Goal: Information Seeking & Learning: Learn about a topic

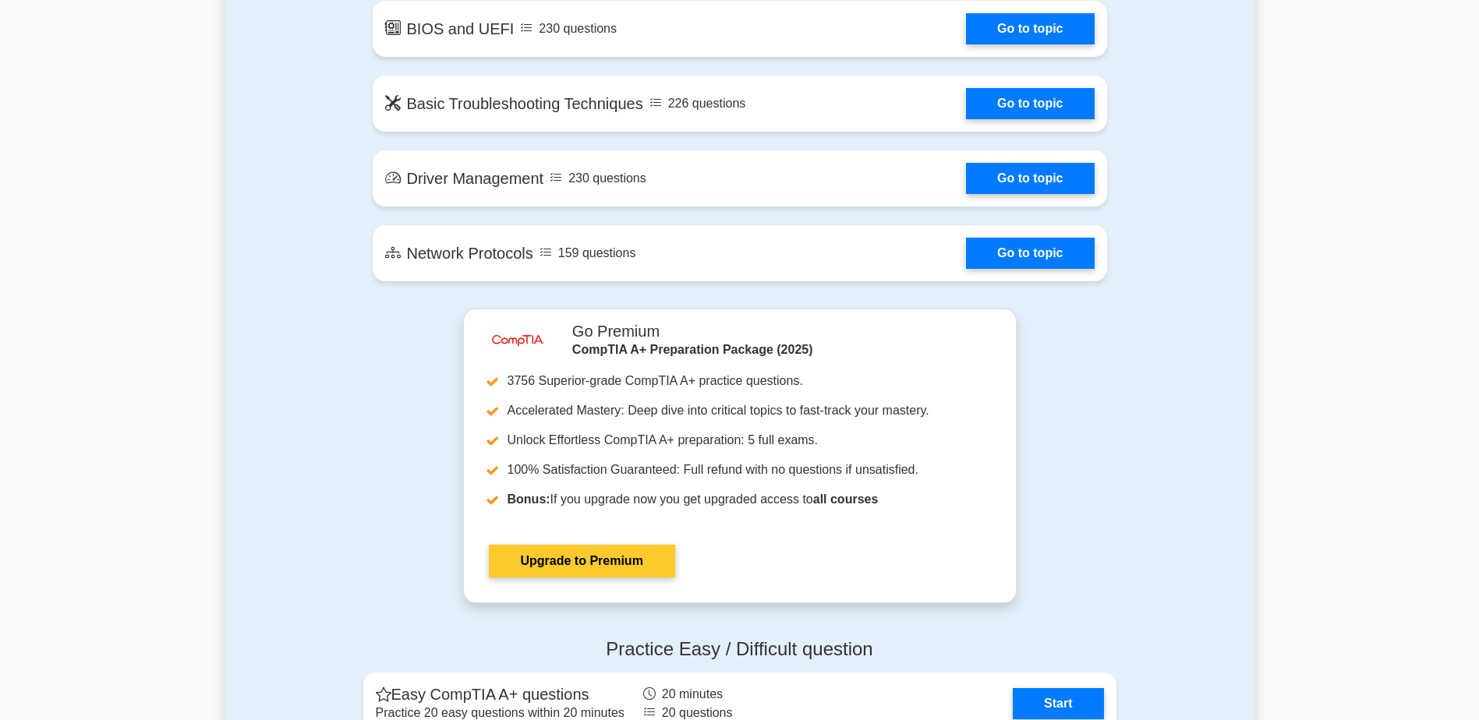
scroll to position [2806, 0]
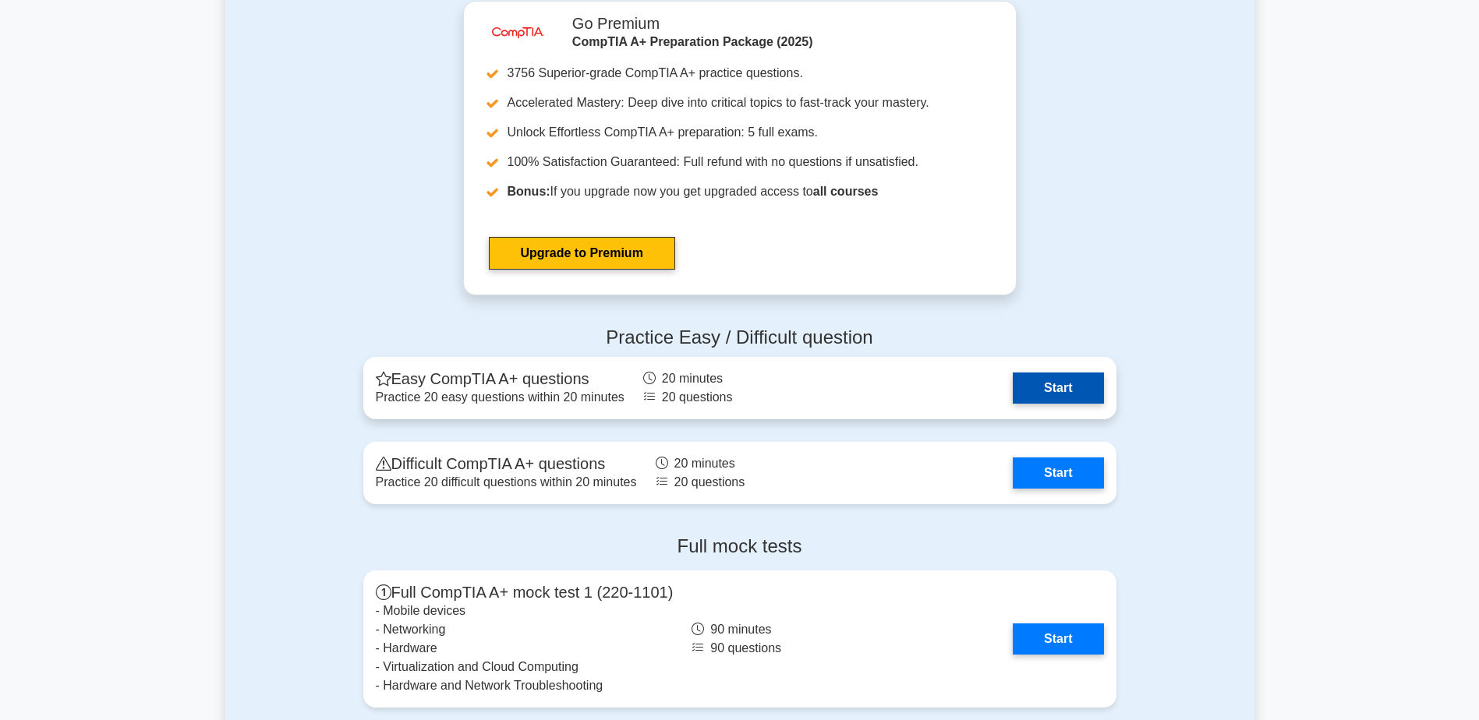
click at [1012, 378] on link "Start" at bounding box center [1057, 388] width 90 height 31
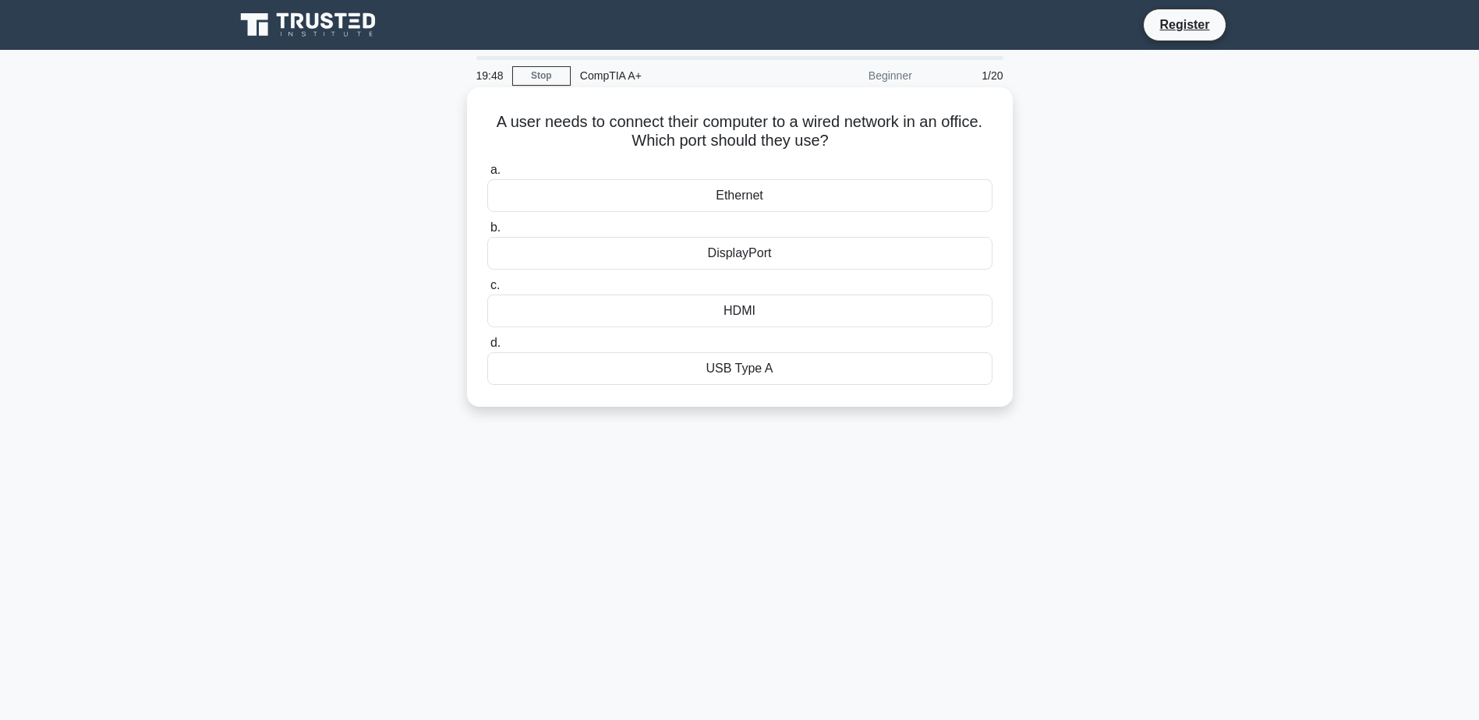
click at [711, 188] on div "Ethernet" at bounding box center [739, 195] width 505 height 33
click at [487, 175] on input "a. Ethernet" at bounding box center [487, 170] width 0 height 10
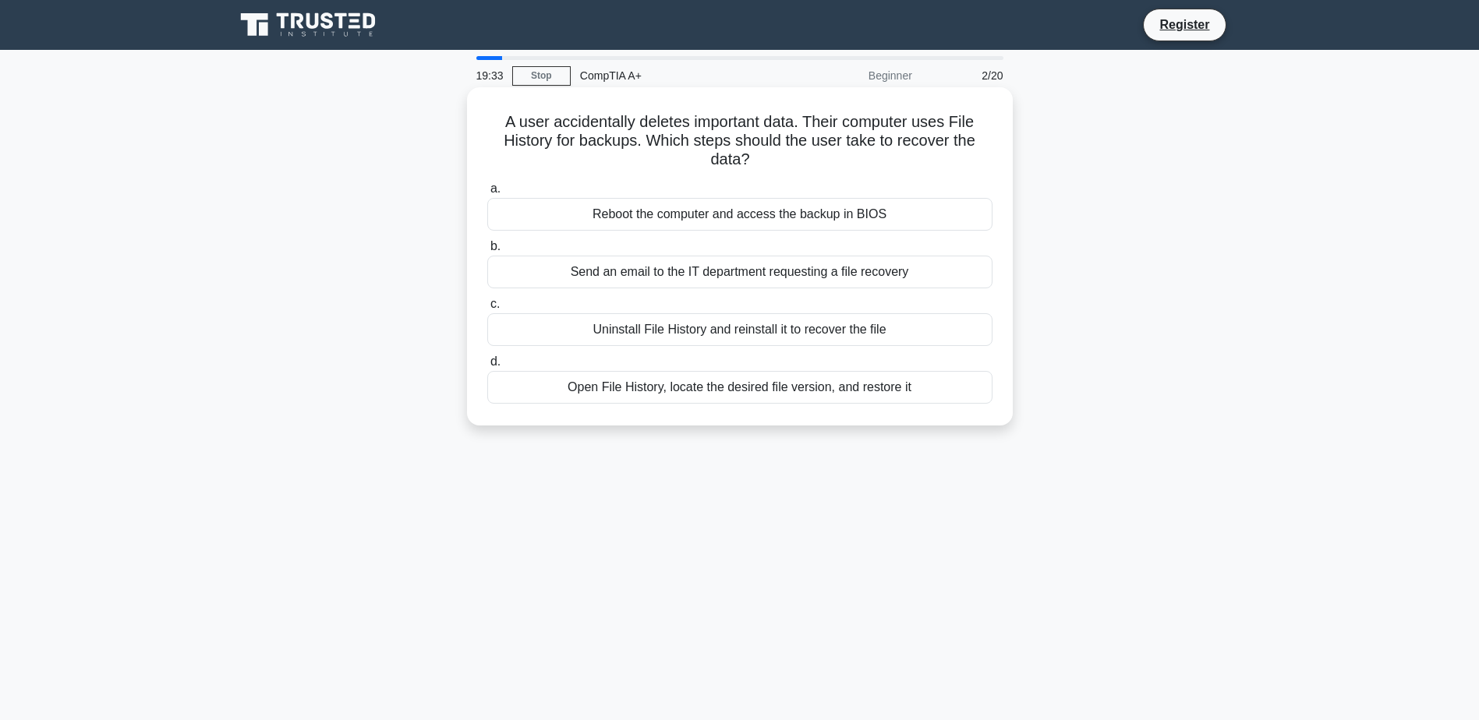
click at [958, 390] on div "Open File History, locate the desired file version, and restore it" at bounding box center [739, 387] width 505 height 33
click at [487, 367] on input "d. Open File History, locate the desired file version, and restore it" at bounding box center [487, 362] width 0 height 10
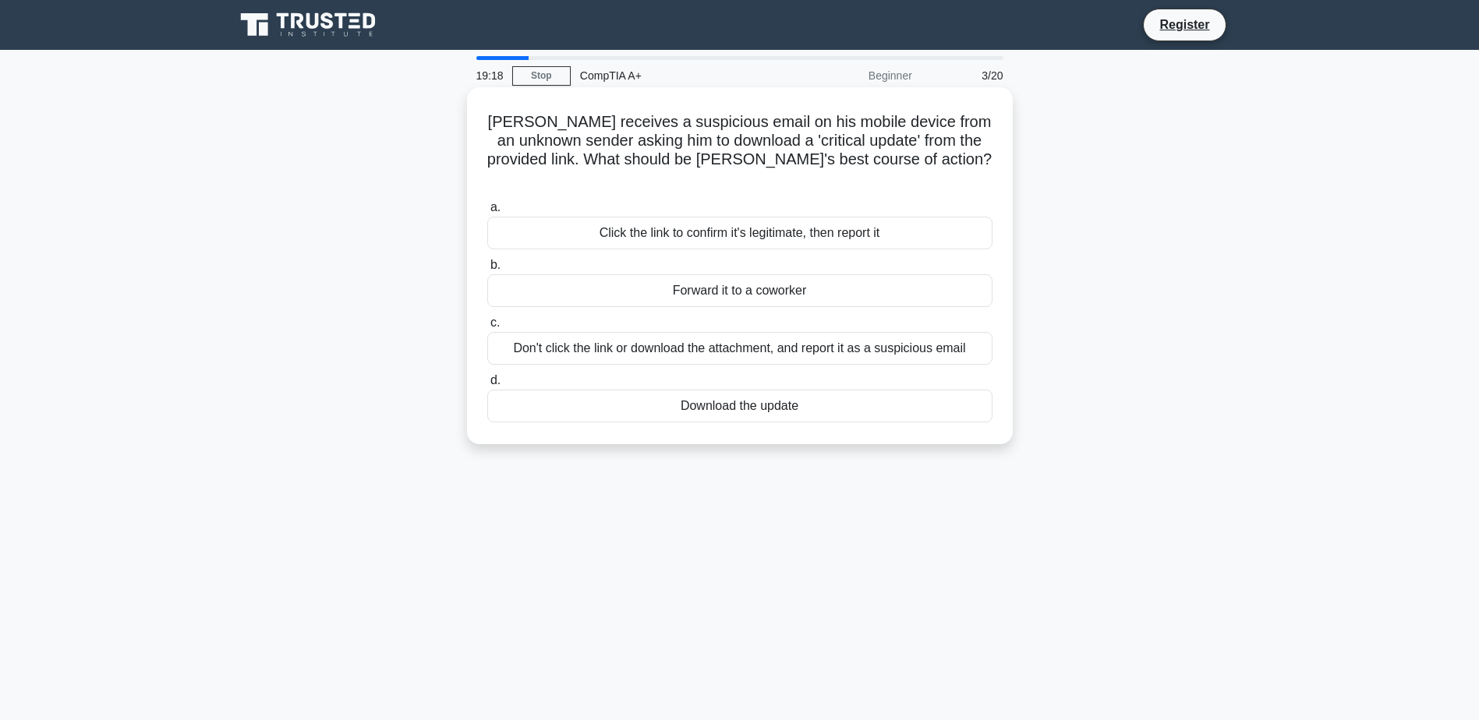
click at [641, 332] on div "Don't click the link or download the attachment, and report it as a suspicious …" at bounding box center [739, 348] width 505 height 33
click at [487, 328] on input "c. Don't click the link or download the attachment, and report it as a suspicio…" at bounding box center [487, 323] width 0 height 10
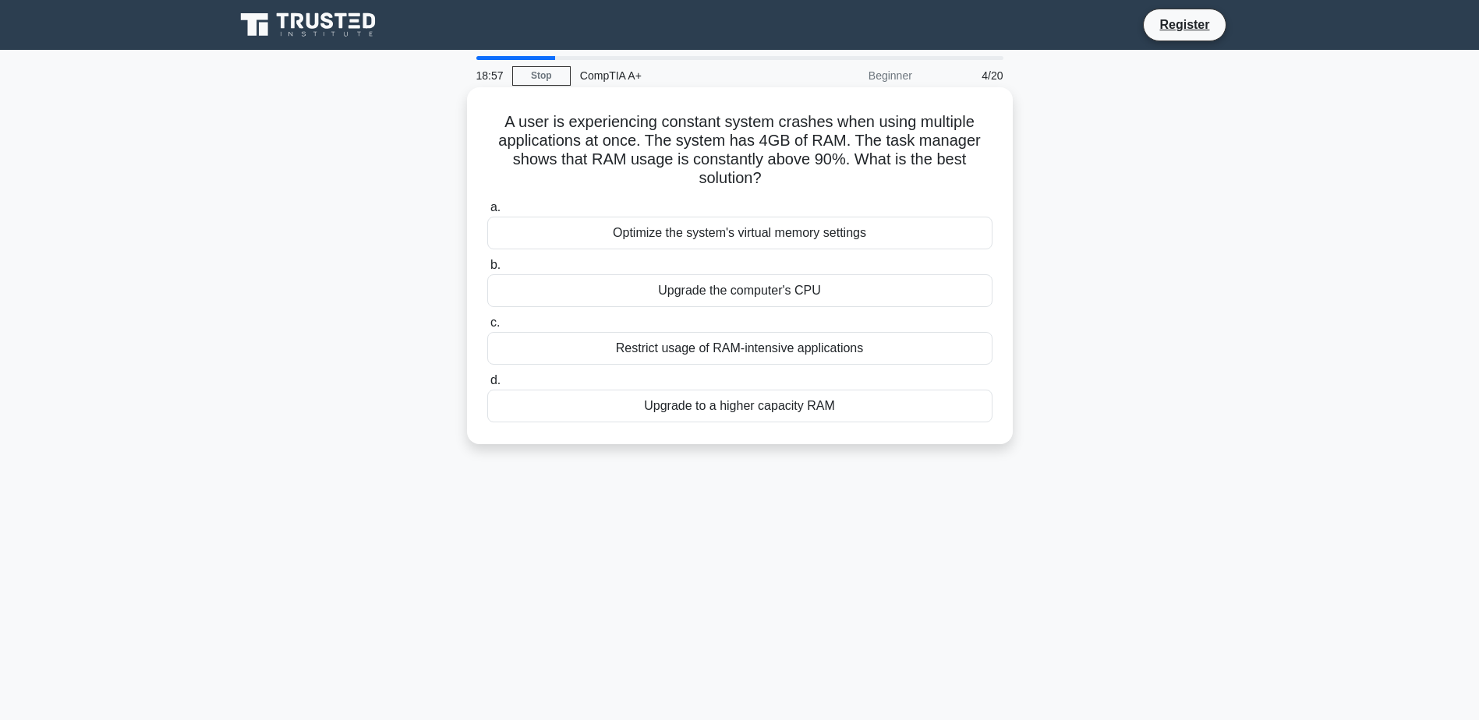
click at [931, 408] on div "Upgrade to a higher capacity RAM" at bounding box center [739, 406] width 505 height 33
click at [487, 386] on input "d. Upgrade to a higher capacity RAM" at bounding box center [487, 381] width 0 height 10
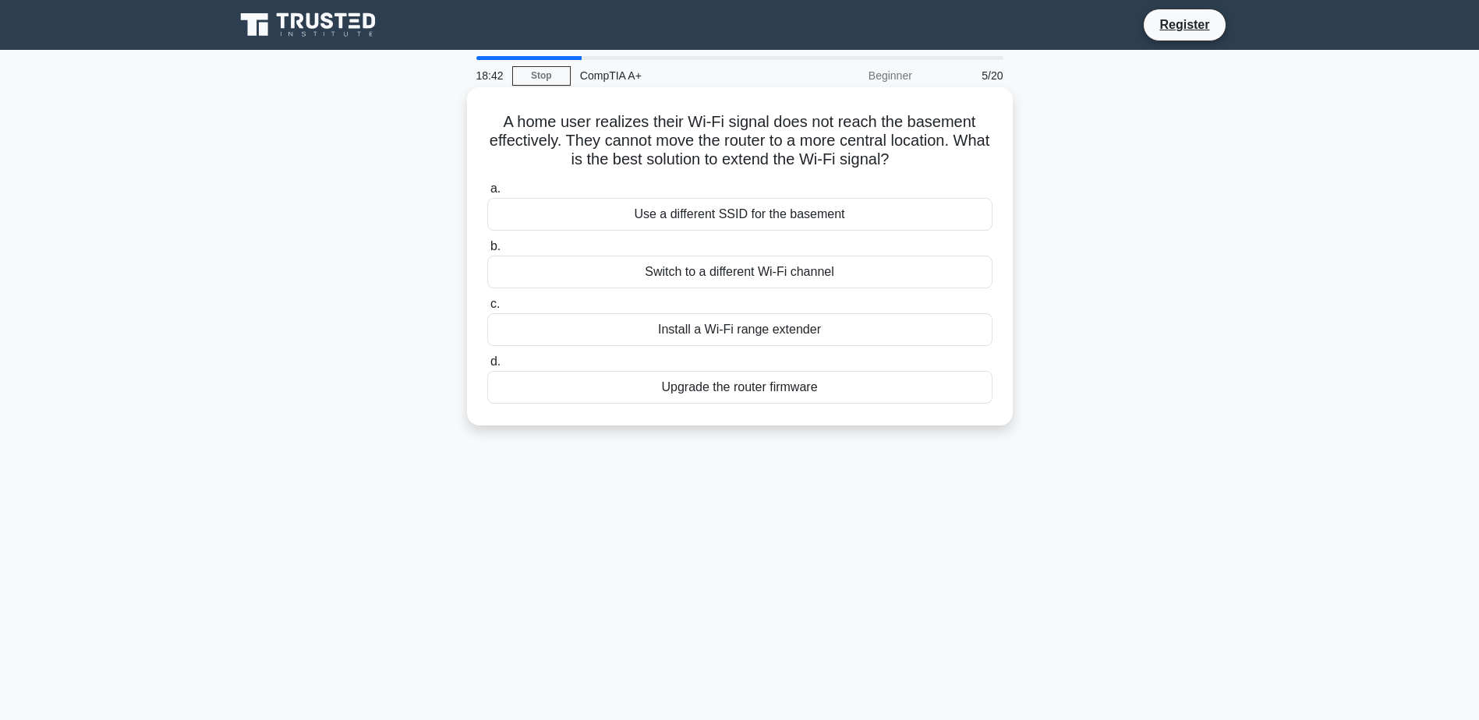
click at [766, 337] on div "Install a Wi-Fi range extender" at bounding box center [739, 329] width 505 height 33
click at [487, 309] on input "c. Install a Wi-Fi range extender" at bounding box center [487, 304] width 0 height 10
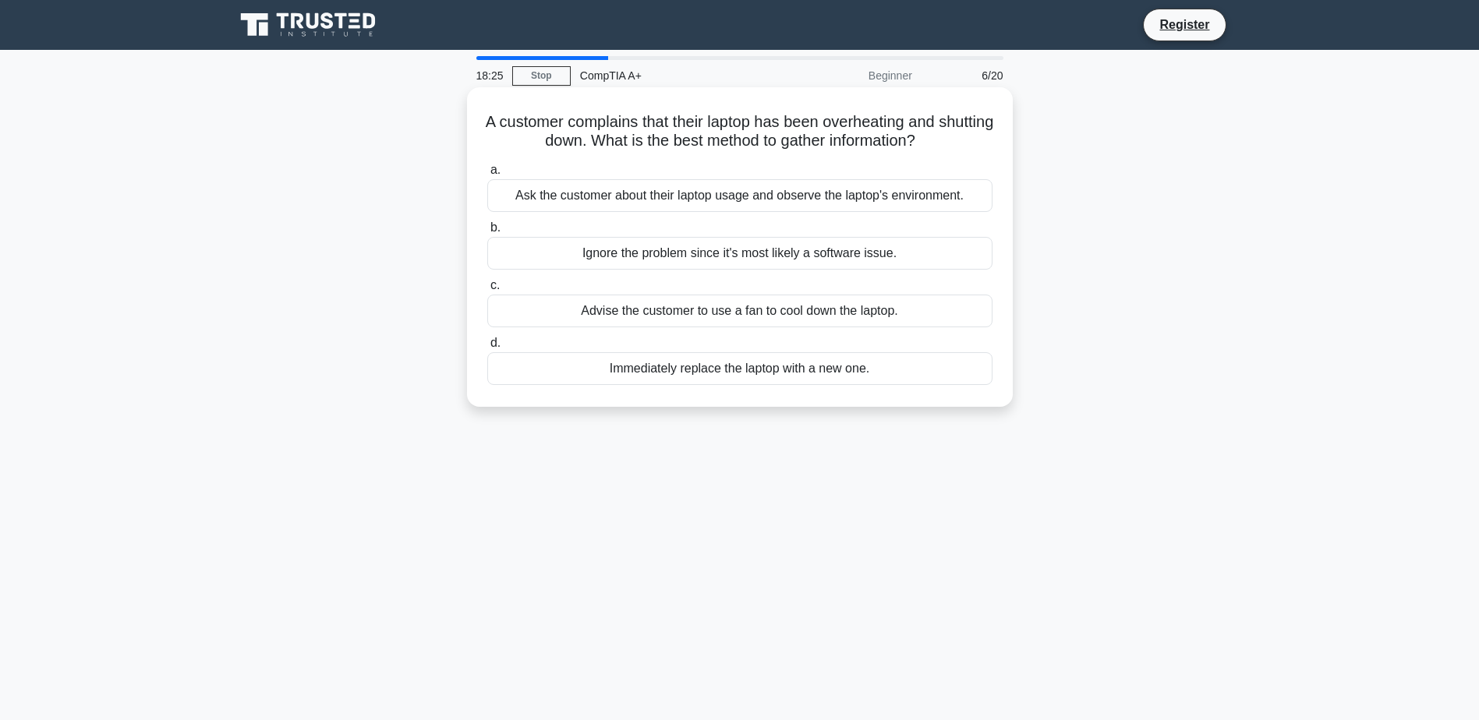
click at [746, 201] on div "Ask the customer about their laptop usage and observe the laptop's environment." at bounding box center [739, 195] width 505 height 33
click at [487, 175] on input "a. Ask the customer about their laptop usage and observe the laptop's environme…" at bounding box center [487, 170] width 0 height 10
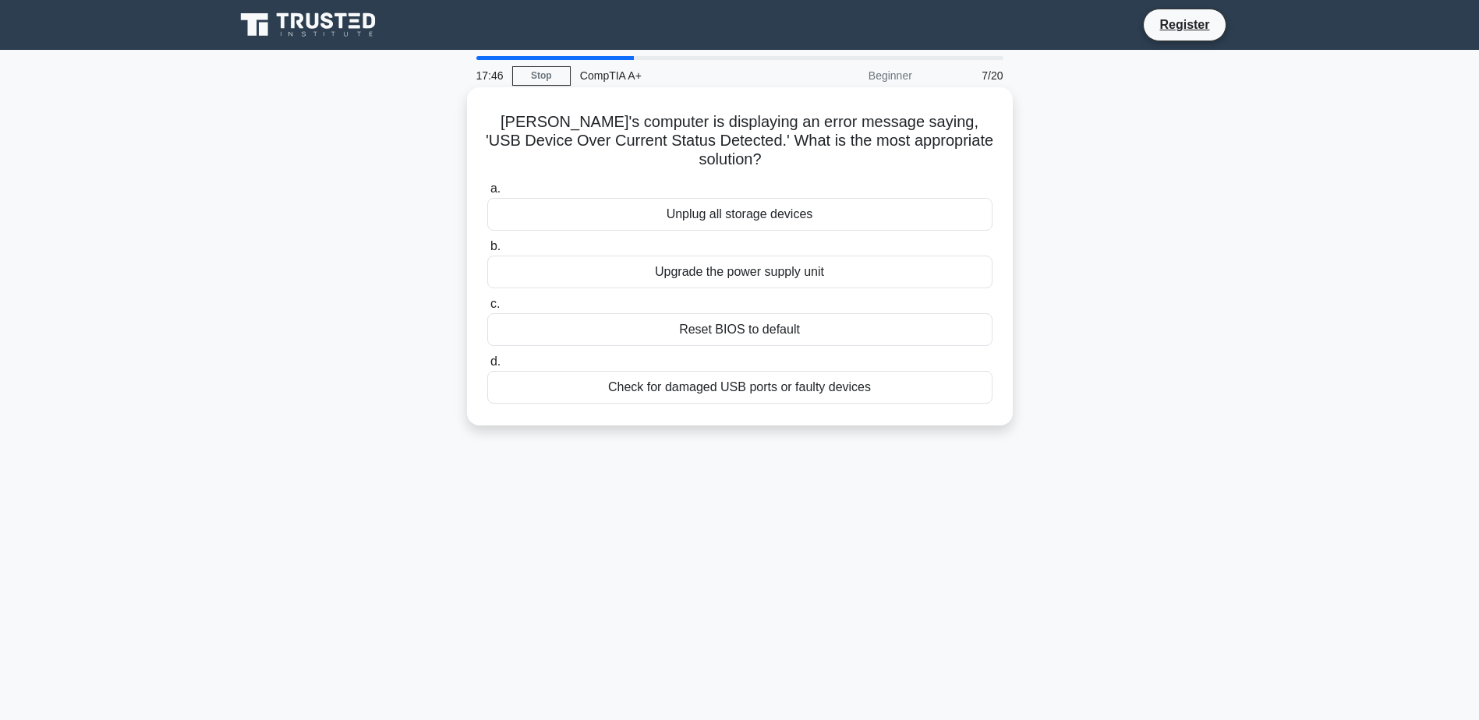
click at [718, 200] on div "Unplug all storage devices" at bounding box center [739, 214] width 505 height 33
click at [487, 194] on input "a. Unplug all storage devices" at bounding box center [487, 189] width 0 height 10
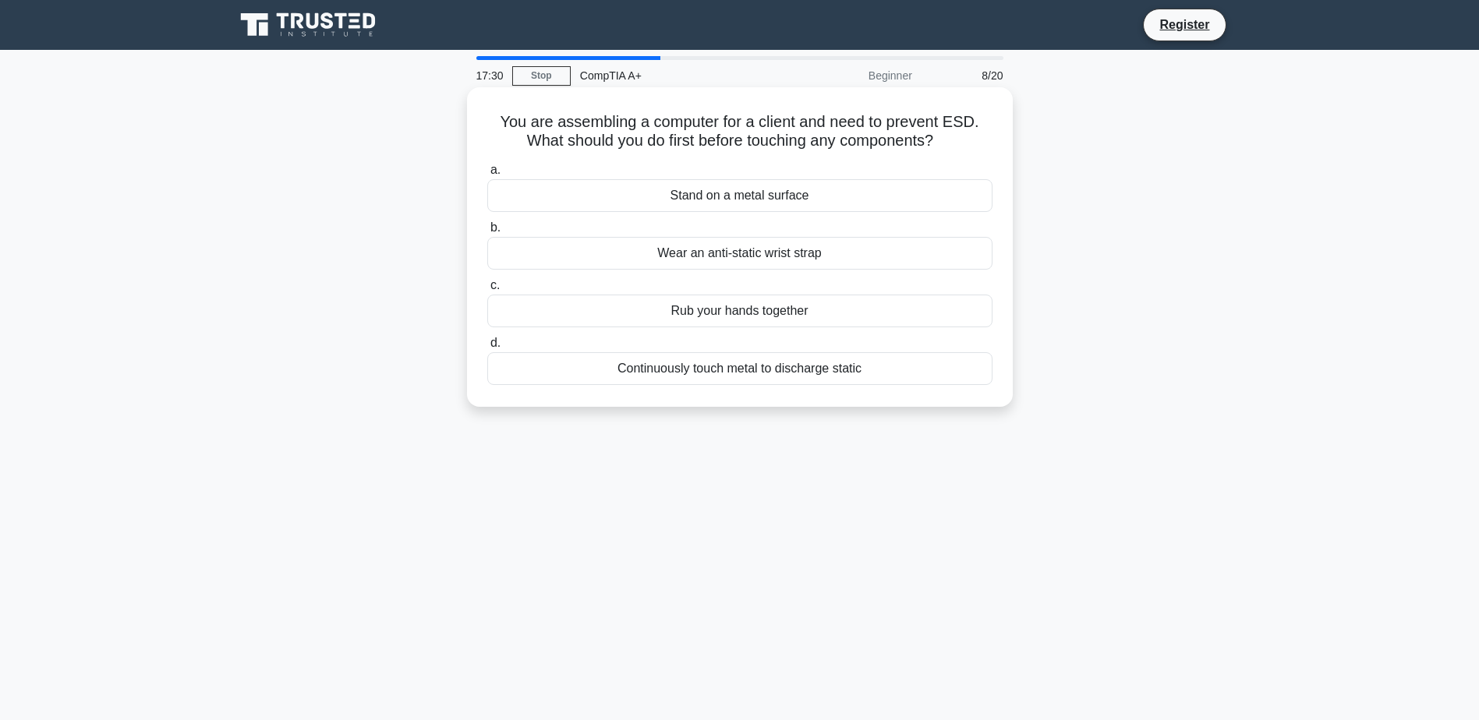
click at [714, 257] on div "Wear an anti-static wrist strap" at bounding box center [739, 253] width 505 height 33
click at [487, 233] on input "b. Wear an anti-static wrist strap" at bounding box center [487, 228] width 0 height 10
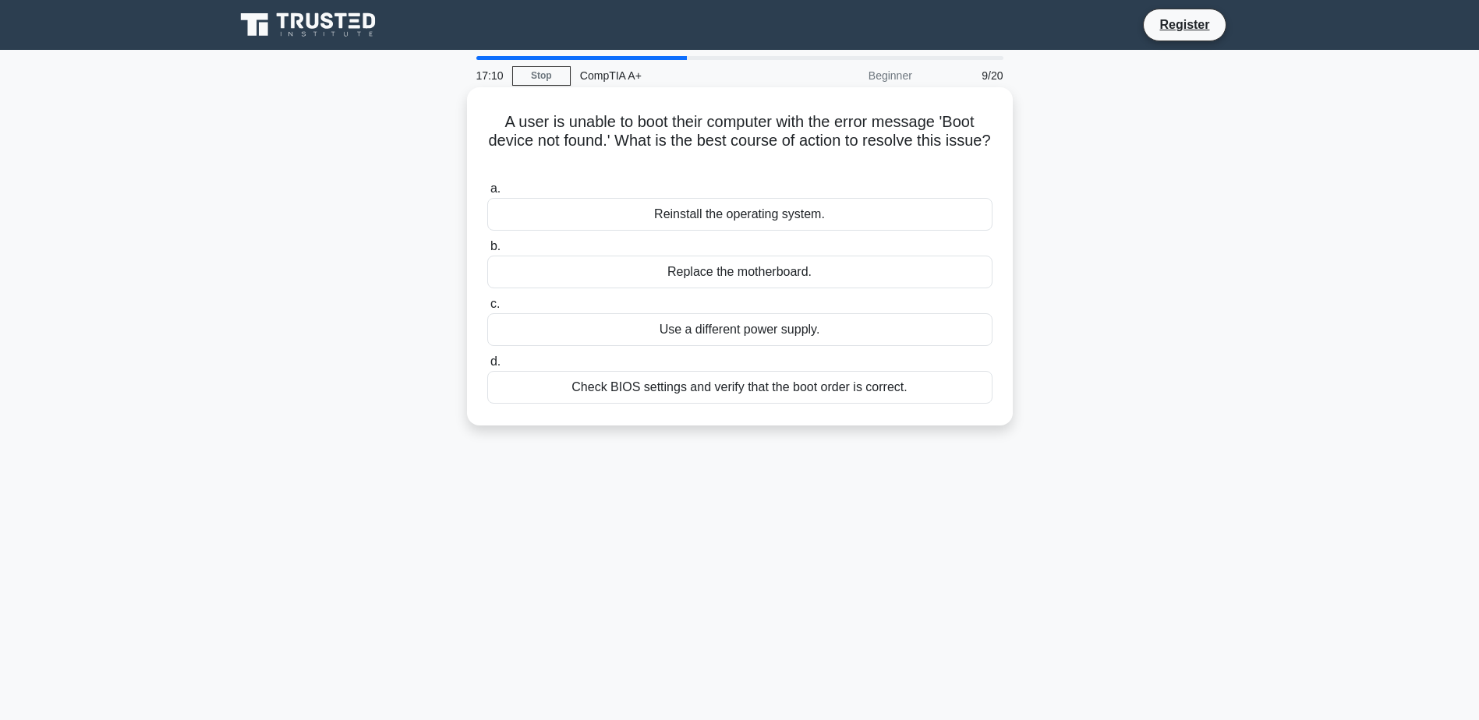
click at [624, 394] on div "Check BIOS settings and verify that the boot order is correct." at bounding box center [739, 387] width 505 height 33
click at [487, 367] on input "d. Check BIOS settings and verify that the boot order is correct." at bounding box center [487, 362] width 0 height 10
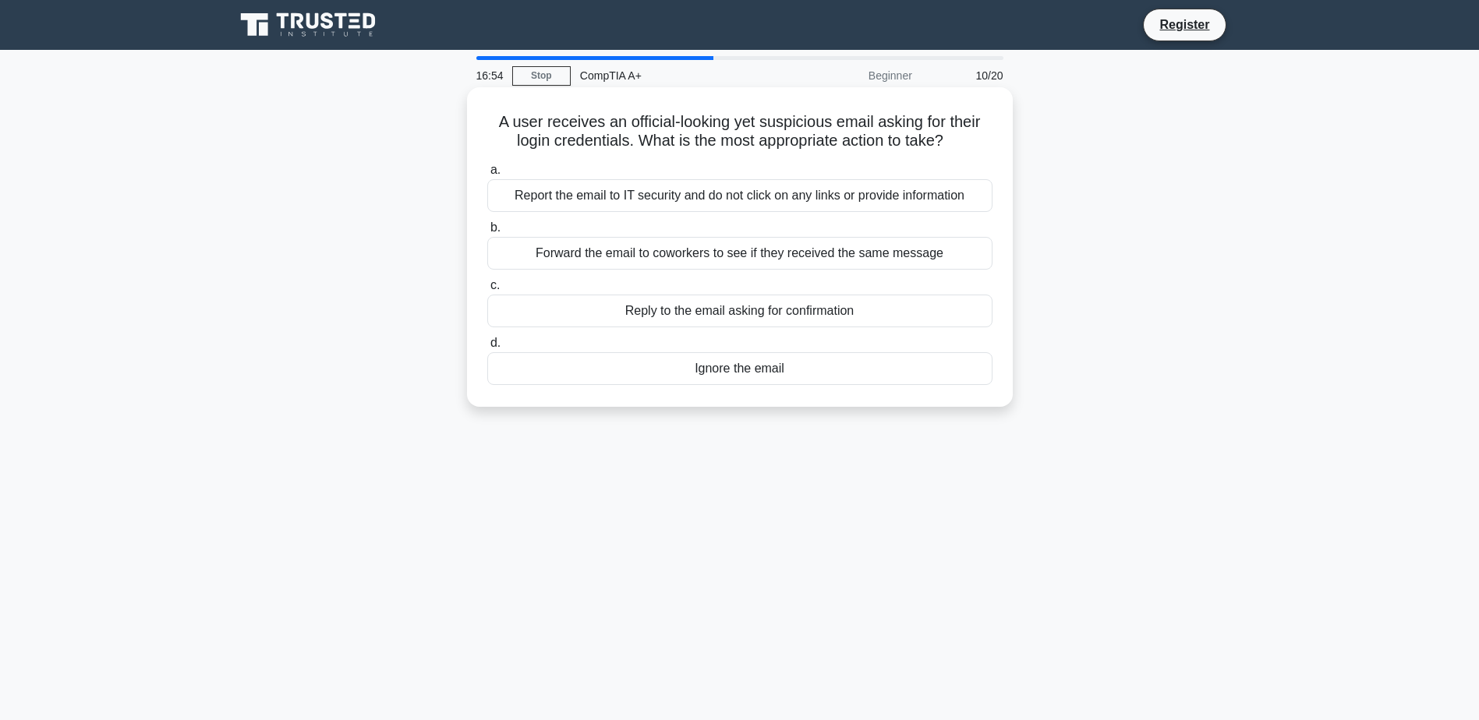
click at [698, 187] on div "Report the email to IT security and do not click on any links or provide inform…" at bounding box center [739, 195] width 505 height 33
click at [487, 175] on input "a. Report the email to IT security and do not click on any links or provide inf…" at bounding box center [487, 170] width 0 height 10
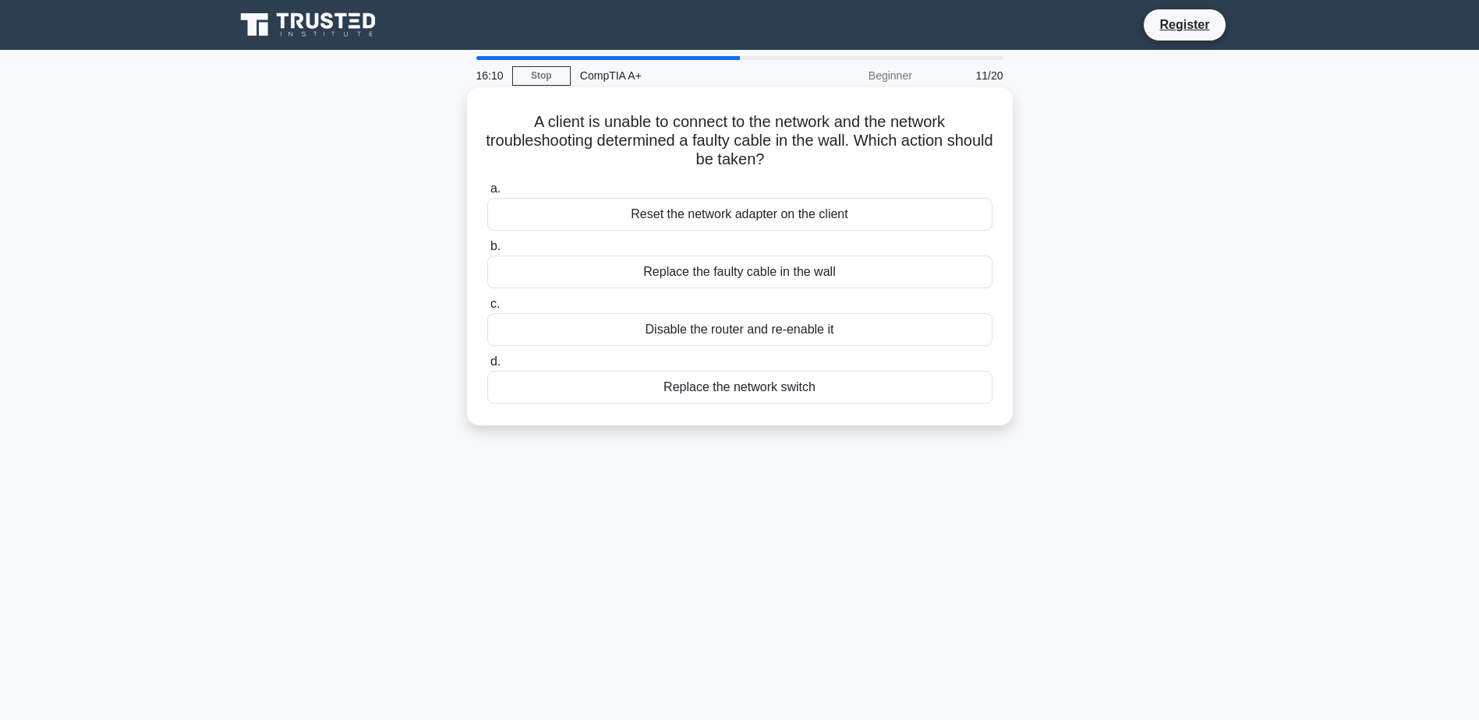
click at [767, 270] on div "Replace the faulty cable in the wall" at bounding box center [739, 272] width 505 height 33
click at [487, 252] on input "b. Replace the faulty cable in the wall" at bounding box center [487, 247] width 0 height 10
click at [777, 216] on div "Install a wireless access point" at bounding box center [739, 214] width 505 height 33
click at [487, 194] on input "a. Install a wireless access point" at bounding box center [487, 189] width 0 height 10
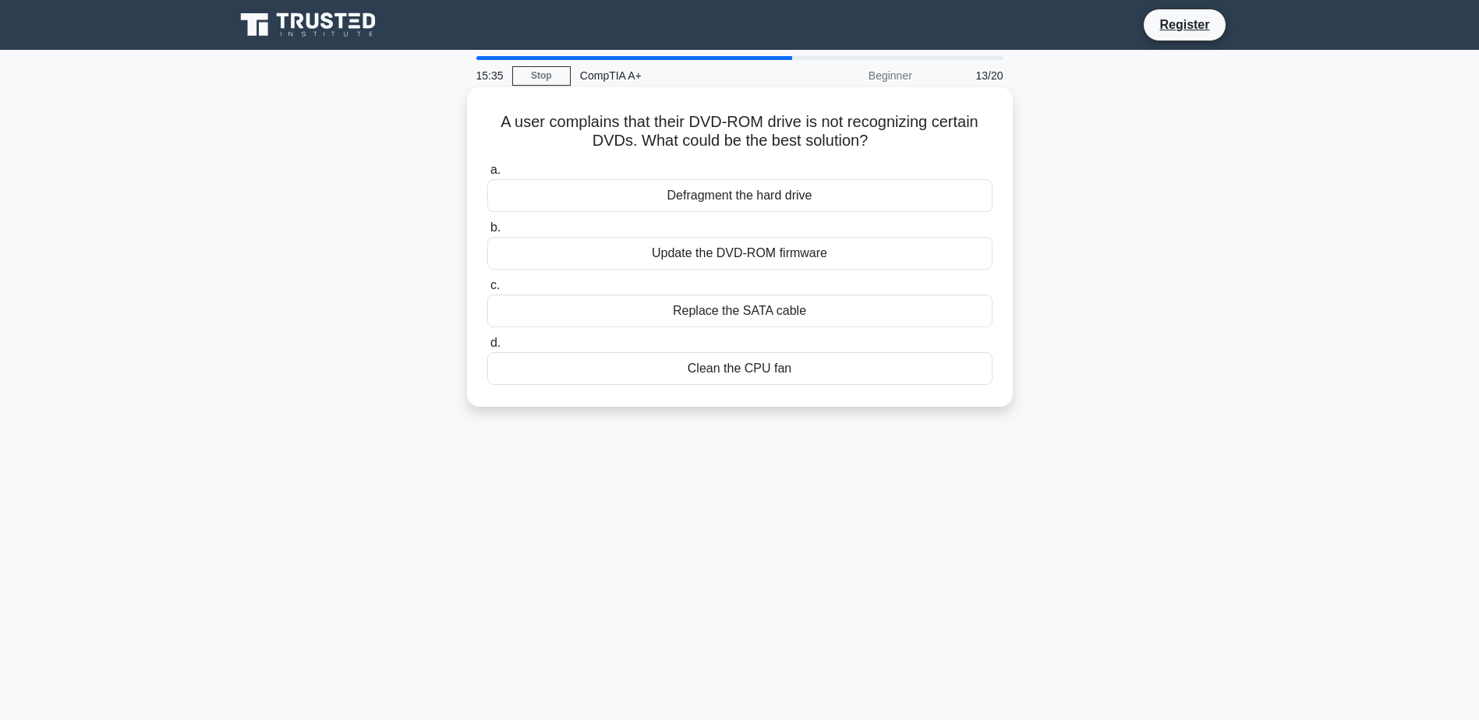
click at [765, 260] on div "Update the DVD-ROM firmware" at bounding box center [739, 253] width 505 height 33
click at [487, 233] on input "b. Update the DVD-ROM firmware" at bounding box center [487, 228] width 0 height 10
click at [765, 270] on div "Check if the volume is muted or too low" at bounding box center [739, 253] width 505 height 33
click at [487, 233] on input "b. Check if the volume is muted or too low" at bounding box center [487, 228] width 0 height 10
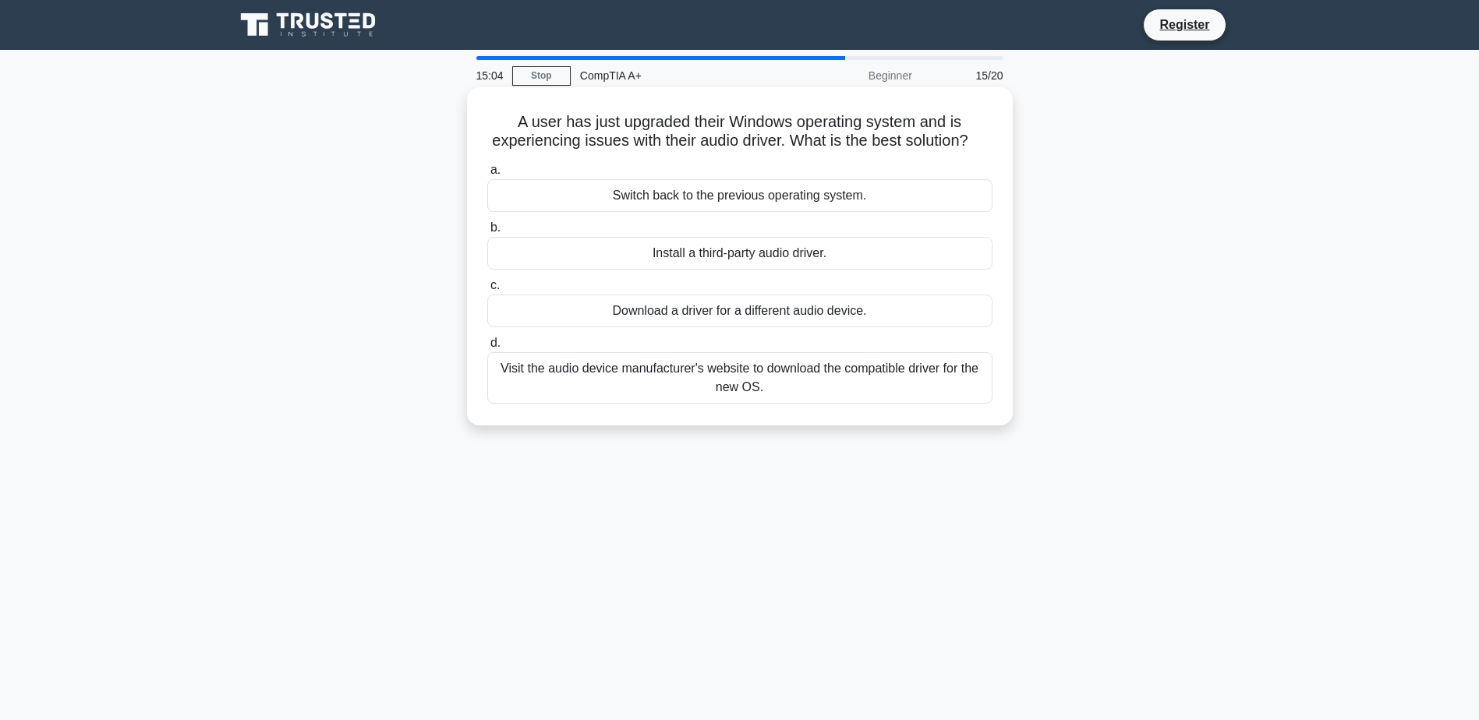
click at [800, 388] on div "Visit the audio device manufacturer's website to download the compatible driver…" at bounding box center [739, 377] width 505 height 51
click at [487, 348] on input "d. Visit the audio device manufacturer's website to download the compatible dri…" at bounding box center [487, 343] width 0 height 10
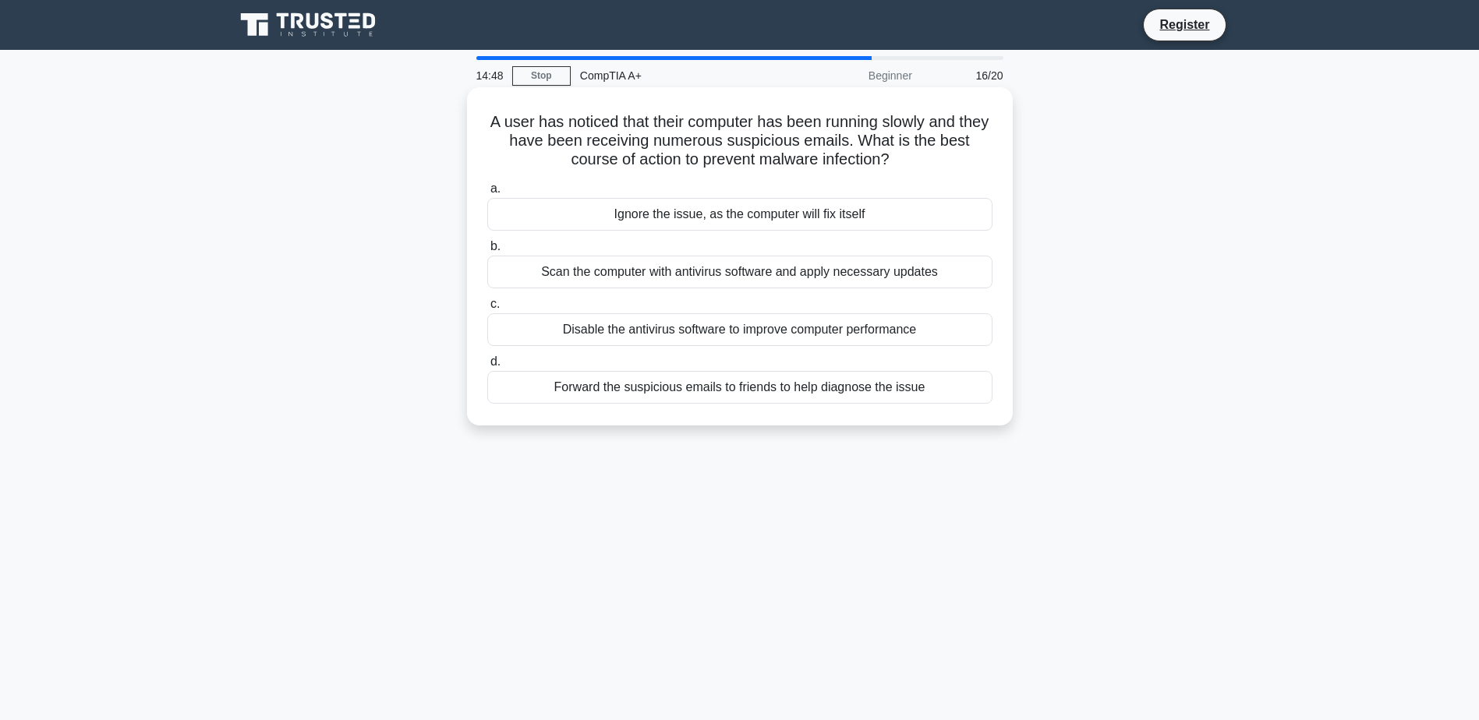
click at [925, 277] on div "Scan the computer with antivirus software and apply necessary updates" at bounding box center [739, 272] width 505 height 33
click at [487, 252] on input "b. Scan the computer with antivirus software and apply necessary updates" at bounding box center [487, 247] width 0 height 10
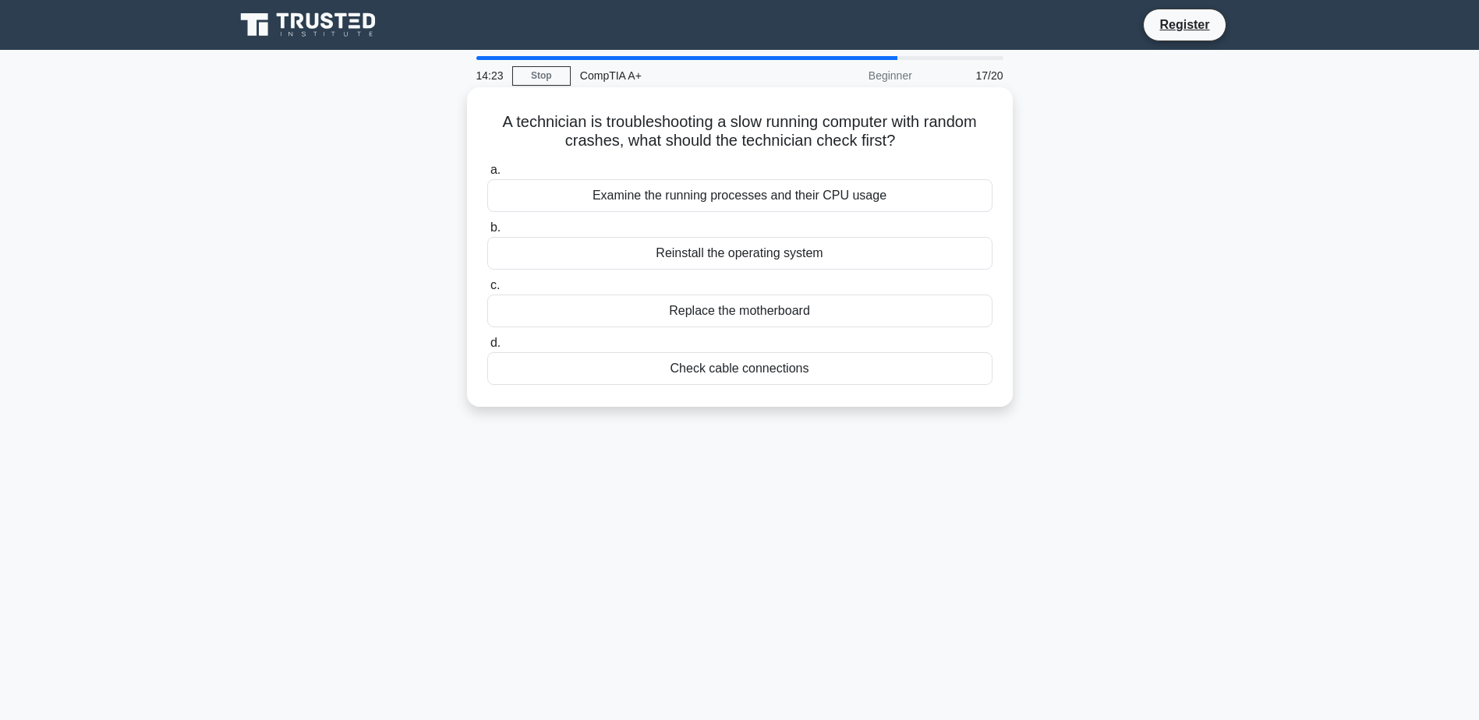
click at [881, 193] on div "Examine the running processes and their CPU usage" at bounding box center [739, 195] width 505 height 33
click at [487, 175] on input "a. Examine the running processes and their CPU usage" at bounding box center [487, 170] width 0 height 10
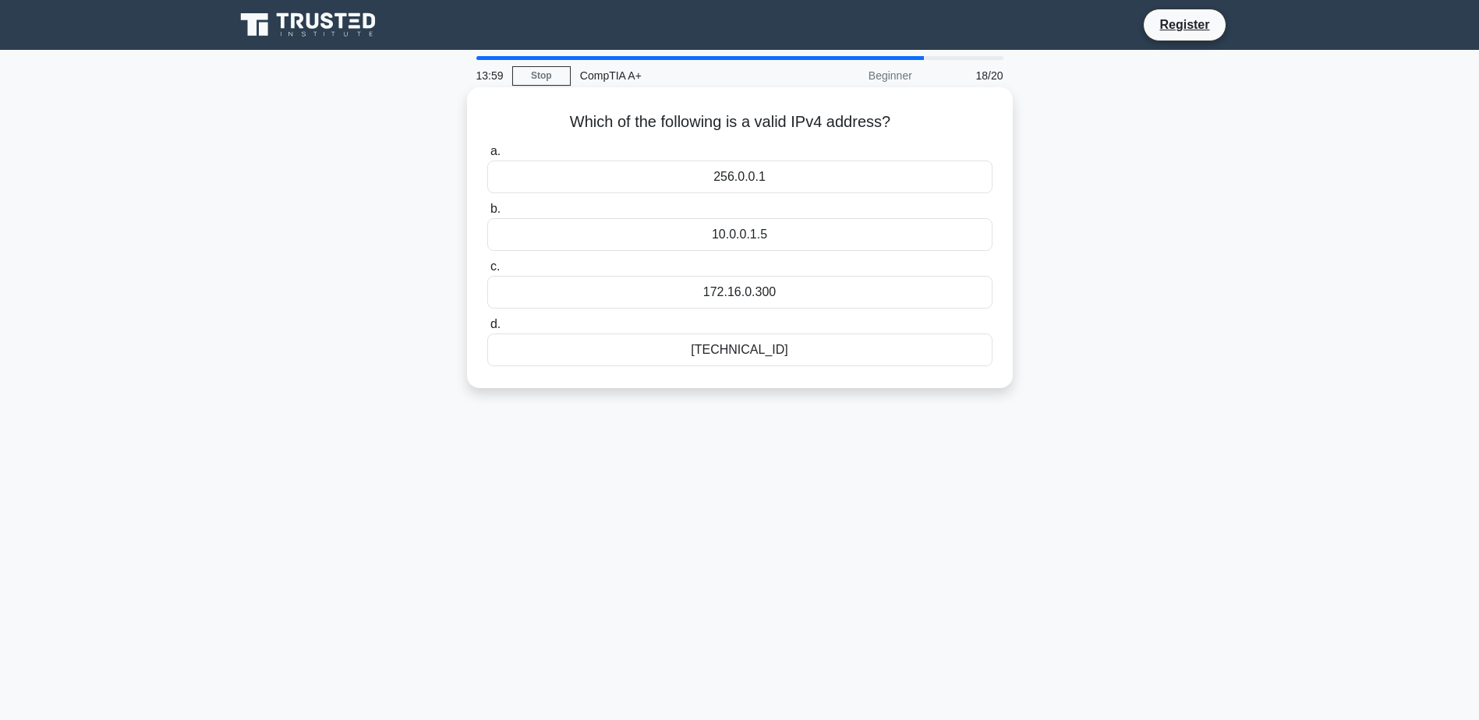
click at [819, 352] on div "192.168.0.1" at bounding box center [739, 350] width 505 height 33
click at [487, 330] on input "d. 192.168.0.1" at bounding box center [487, 325] width 0 height 10
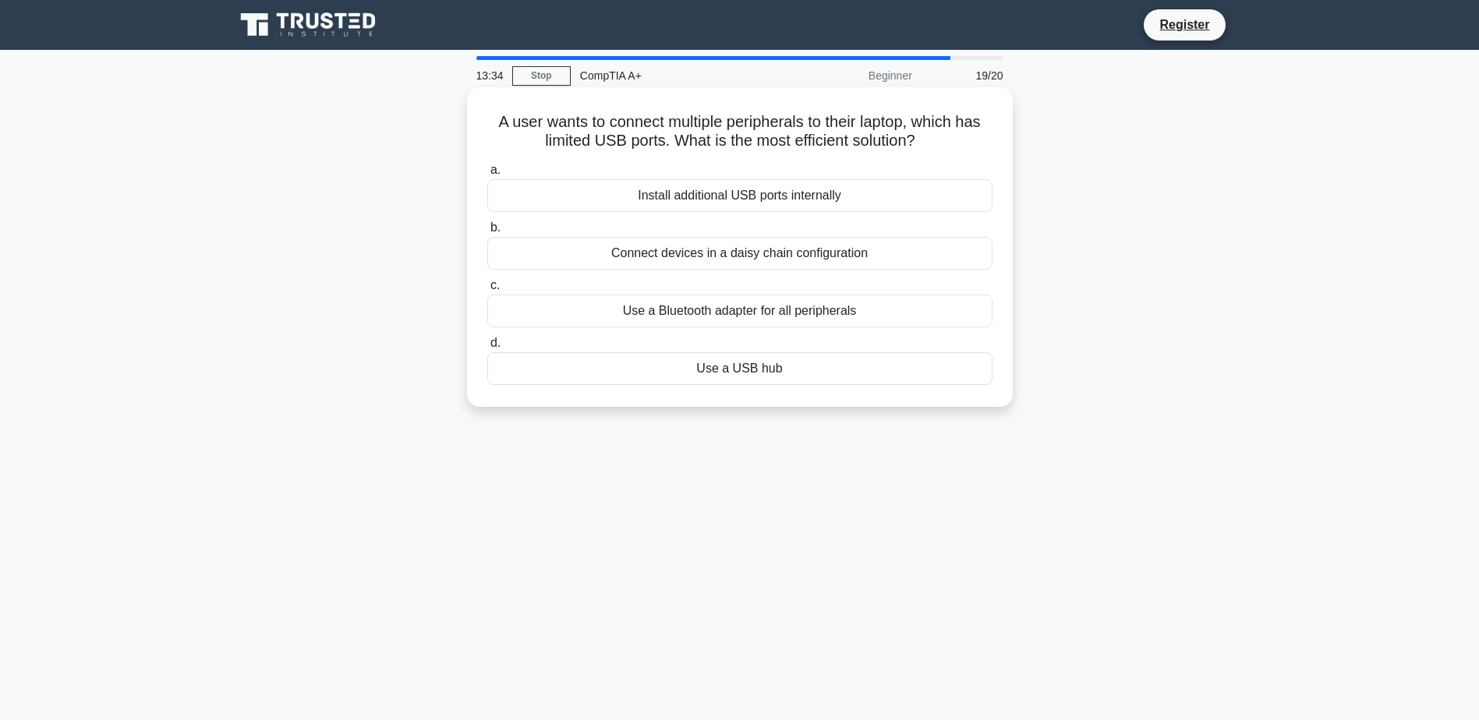
click at [804, 374] on div "Use a USB hub" at bounding box center [739, 368] width 505 height 33
click at [487, 348] on input "d. Use a USB hub" at bounding box center [487, 343] width 0 height 10
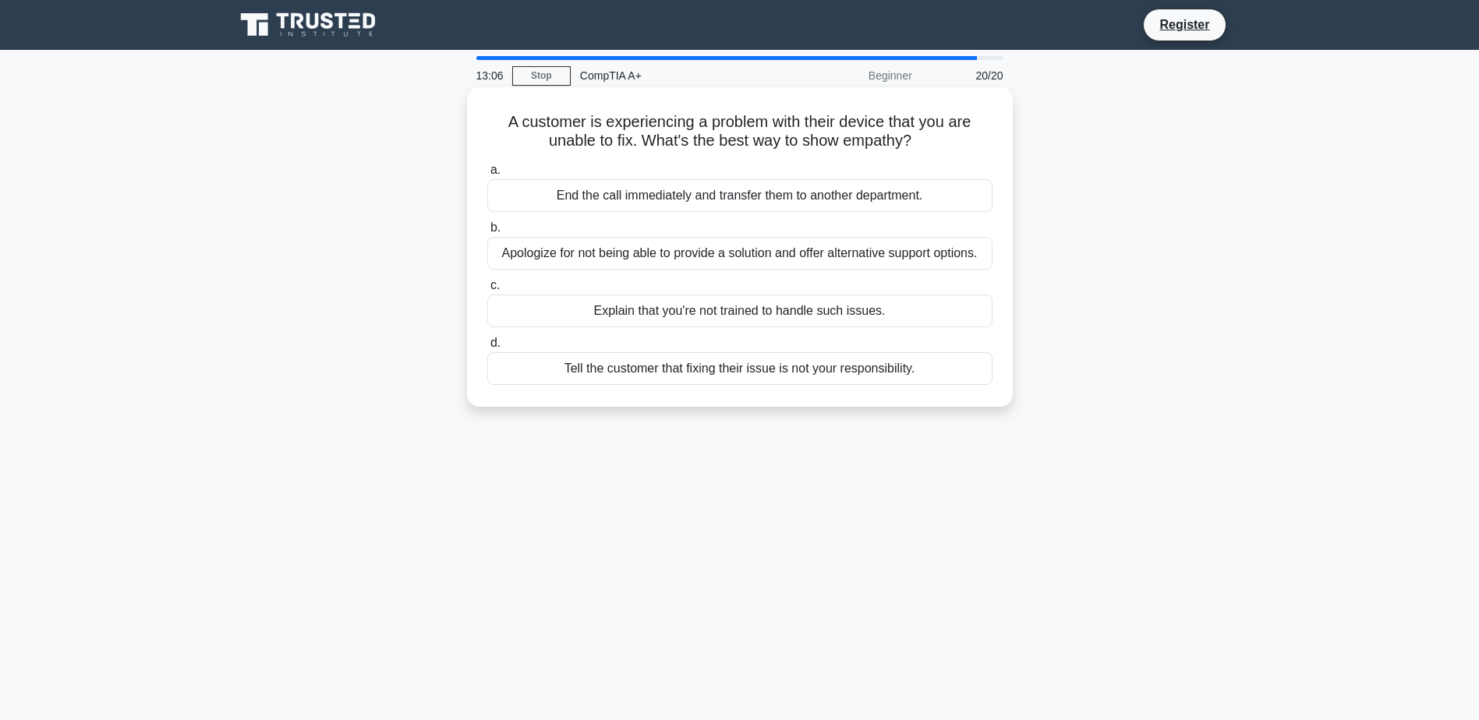
click at [784, 261] on div "Apologize for not being able to provide a solution and offer alternative suppor…" at bounding box center [739, 253] width 505 height 33
click at [487, 233] on input "b. Apologize for not being able to provide a solution and offer alternative sup…" at bounding box center [487, 228] width 0 height 10
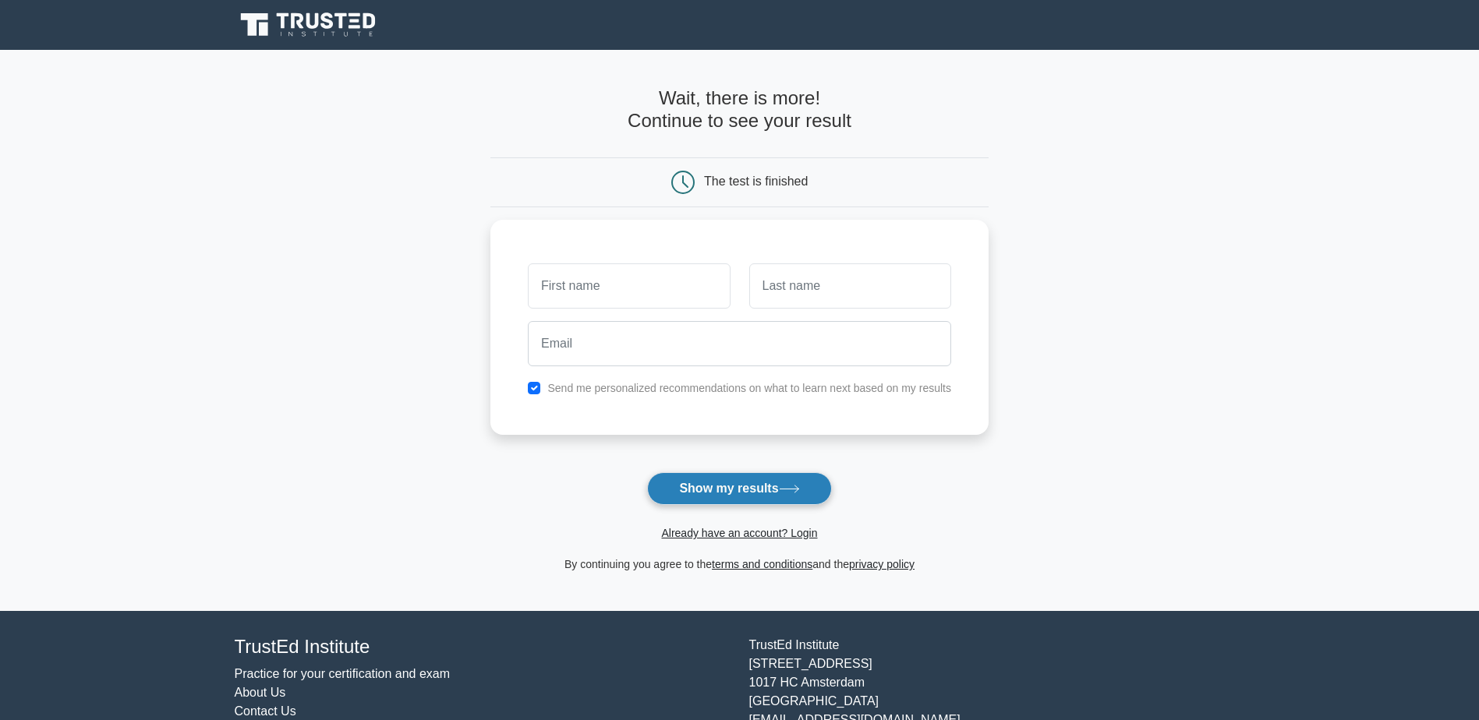
click at [730, 489] on button "Show my results" at bounding box center [739, 488] width 184 height 33
click at [542, 383] on div "Send me personalized recommendations on what to learn next based on my results" at bounding box center [739, 384] width 442 height 19
click at [535, 387] on input "checkbox" at bounding box center [534, 384] width 12 height 12
checkbox input "false"
click at [593, 284] on input "text" at bounding box center [629, 282] width 202 height 45
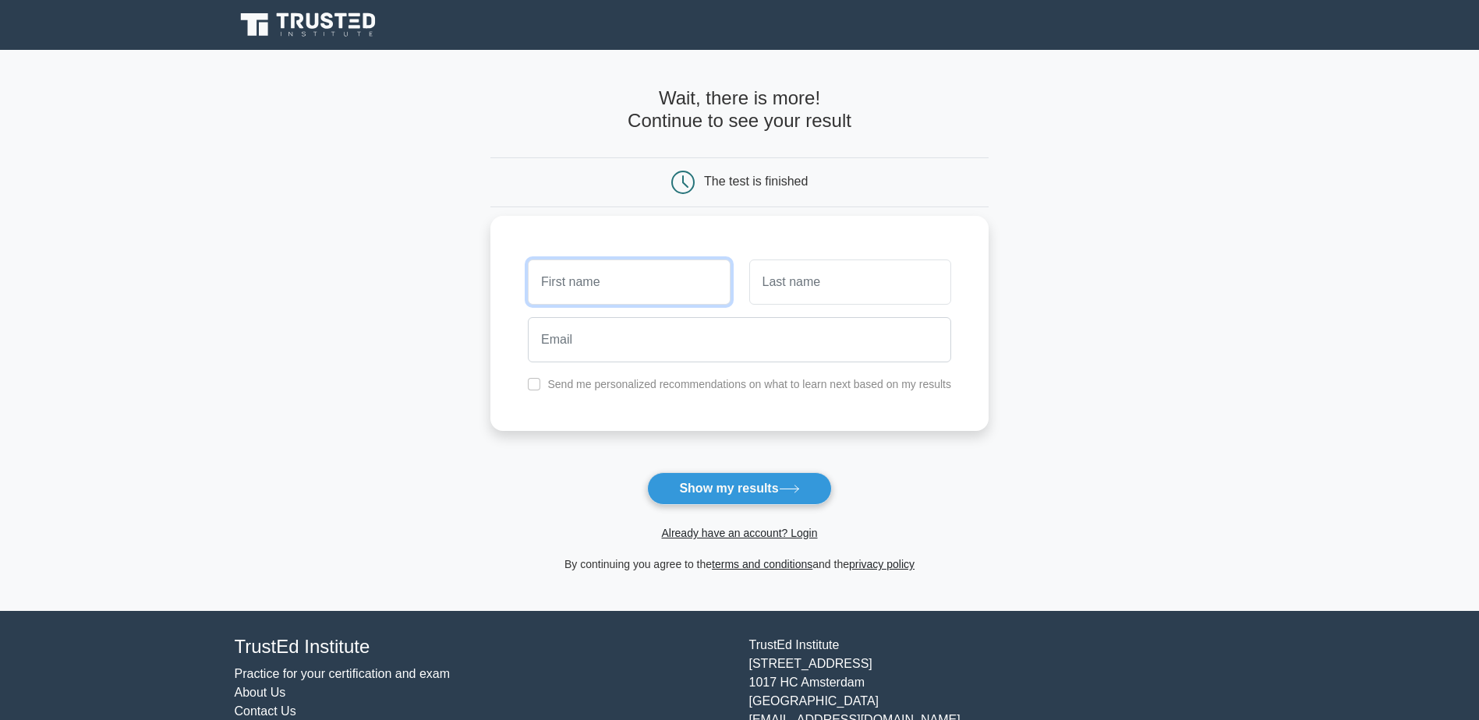
type input "Wellington"
type input "Suero"
type input "well_suero@hotmail.com"
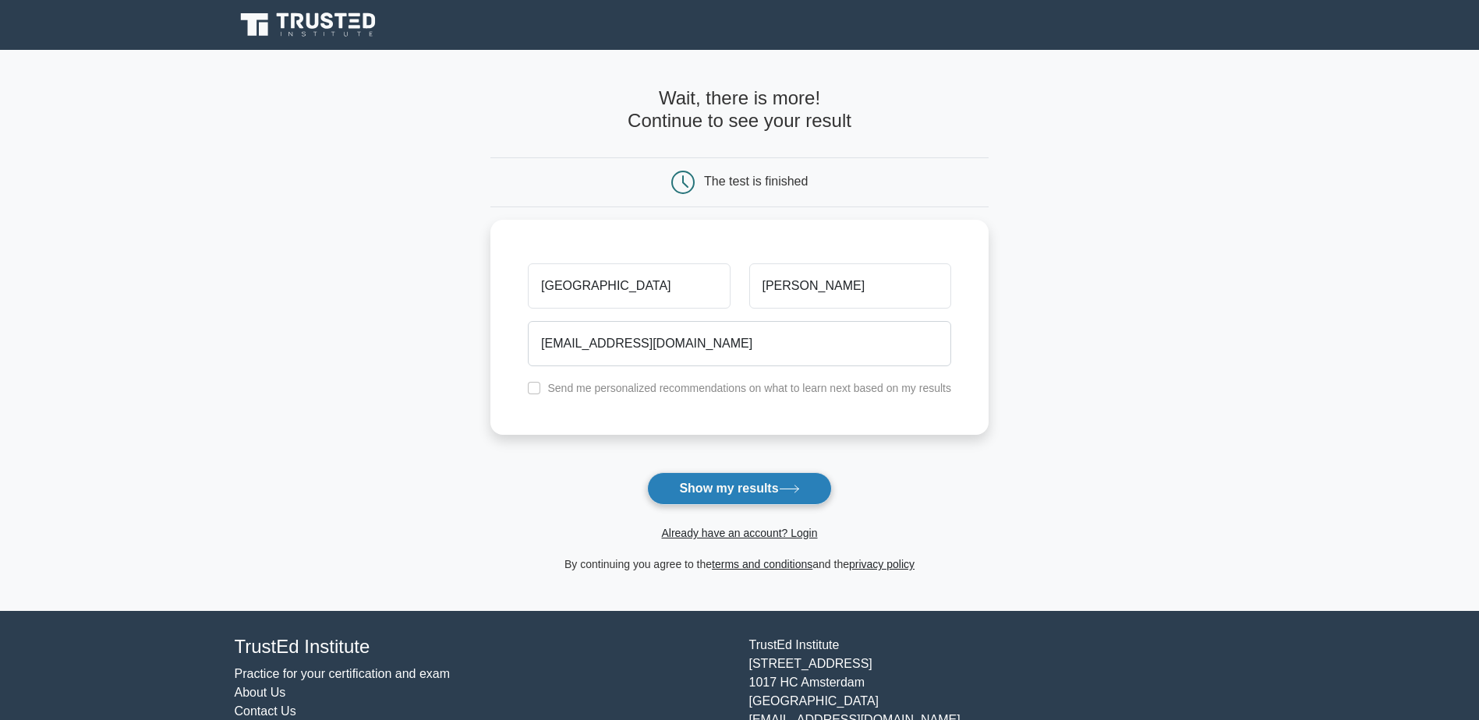
click at [709, 479] on button "Show my results" at bounding box center [739, 488] width 184 height 33
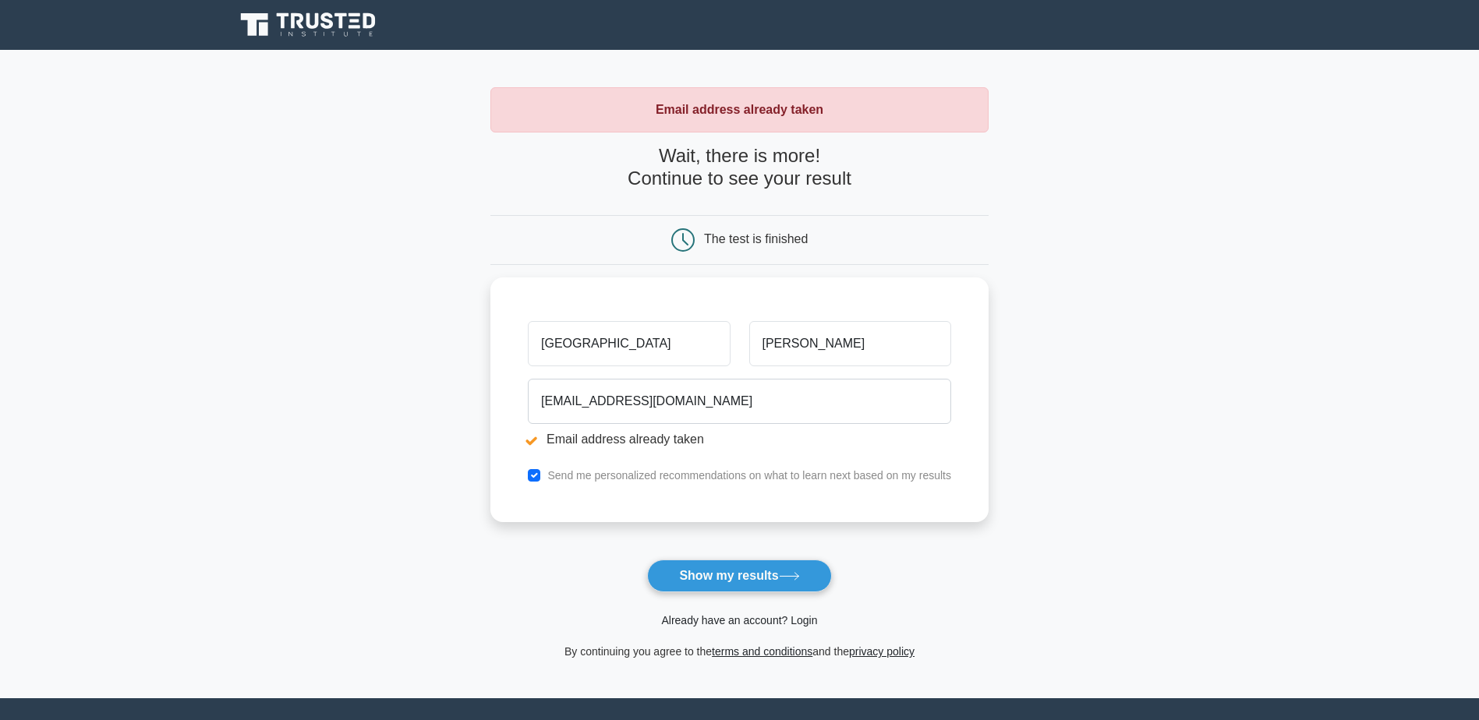
click at [693, 620] on link "Already have an account? Login" at bounding box center [739, 620] width 156 height 12
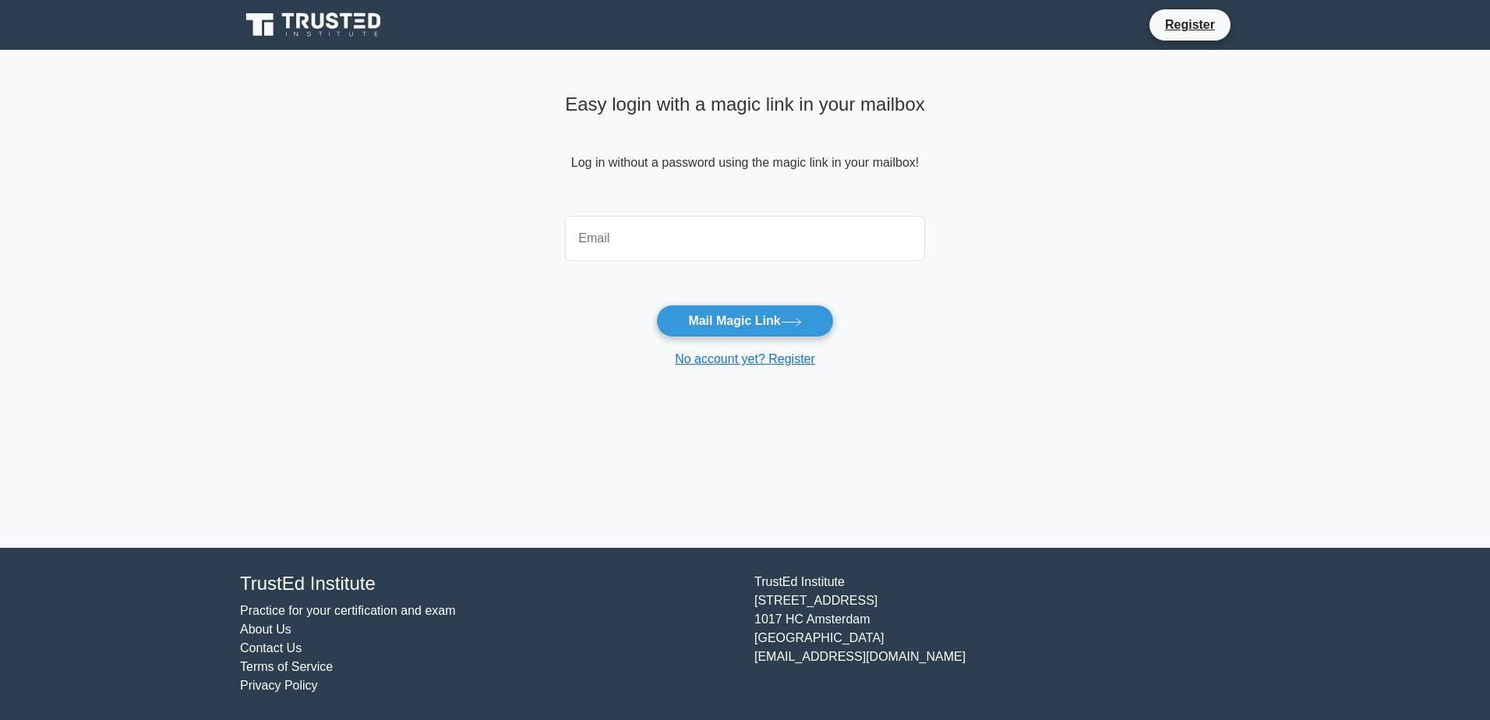
click at [671, 221] on input "email" at bounding box center [745, 238] width 360 height 45
type input "[EMAIL_ADDRESS][DOMAIN_NAME]"
click at [757, 312] on button "Mail Magic Link" at bounding box center [744, 321] width 177 height 33
